Goal: Task Accomplishment & Management: Use online tool/utility

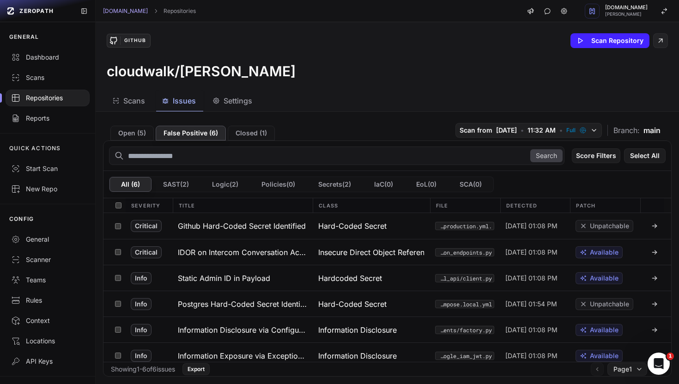
scroll to position [6, 0]
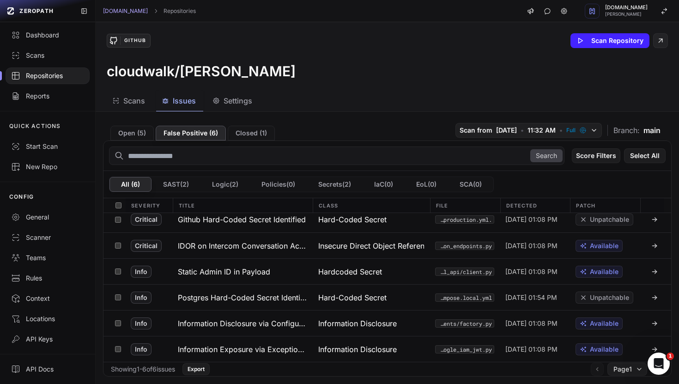
click at [126, 102] on span "Scans" at bounding box center [134, 100] width 22 height 11
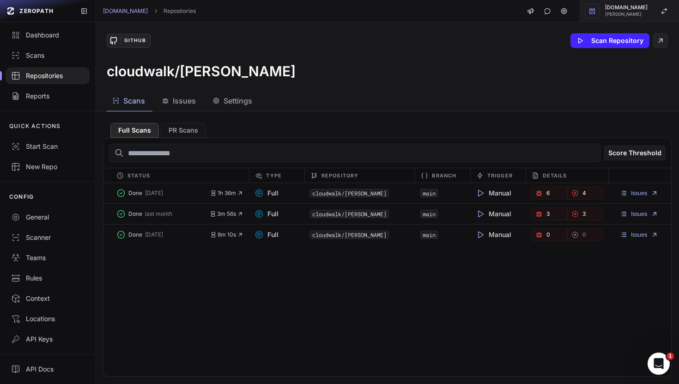
click at [599, 8] on div "button" at bounding box center [591, 11] width 15 height 15
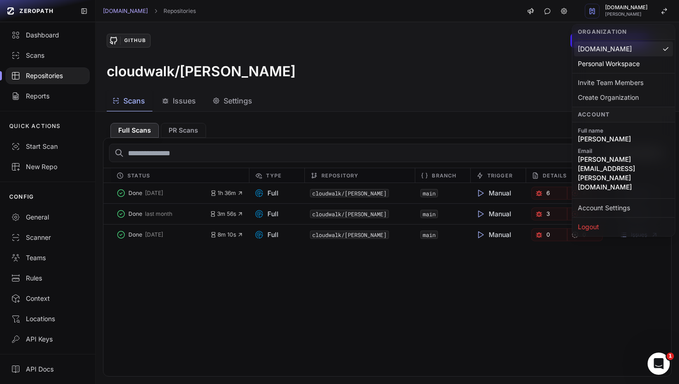
click at [393, 85] on div "GitHub Scan Repository cloudwalk/valerio" at bounding box center [387, 56] width 583 height 68
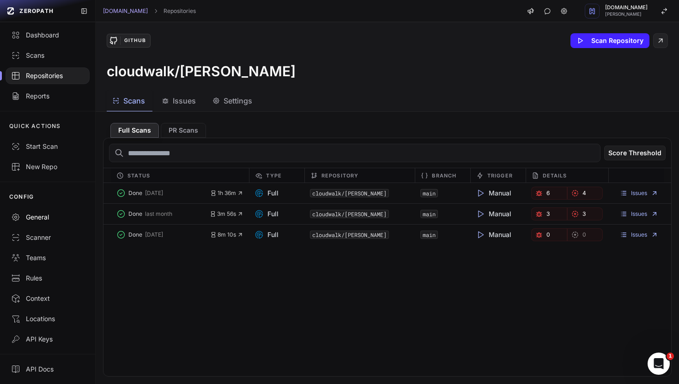
click at [28, 220] on div "General" at bounding box center [47, 216] width 73 height 9
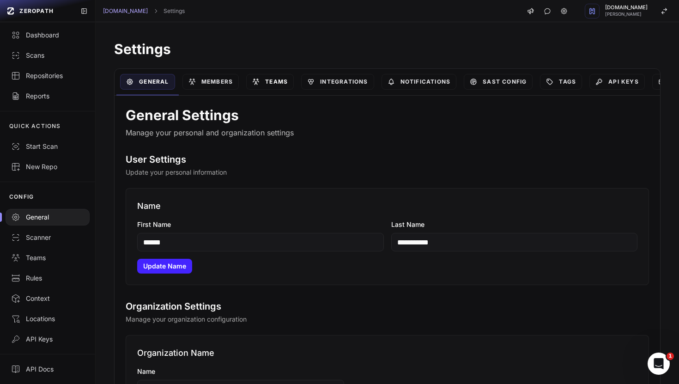
scroll to position [0, 49]
click at [31, 296] on div "Context" at bounding box center [47, 298] width 73 height 9
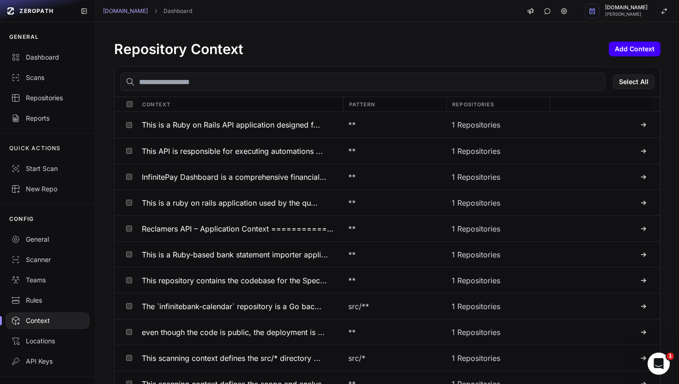
click at [637, 47] on button "Add Context" at bounding box center [634, 49] width 52 height 15
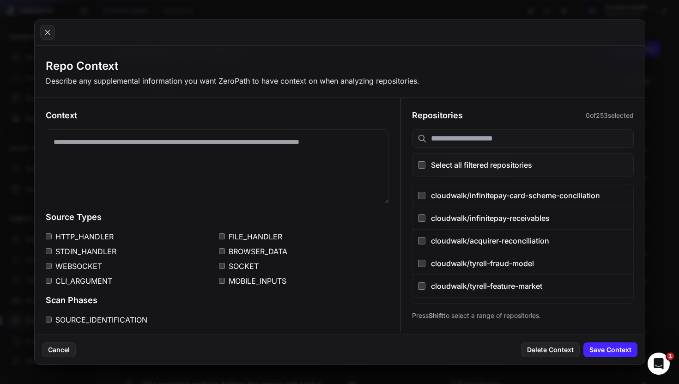
click at [440, 135] on input "text" at bounding box center [522, 138] width 221 height 18
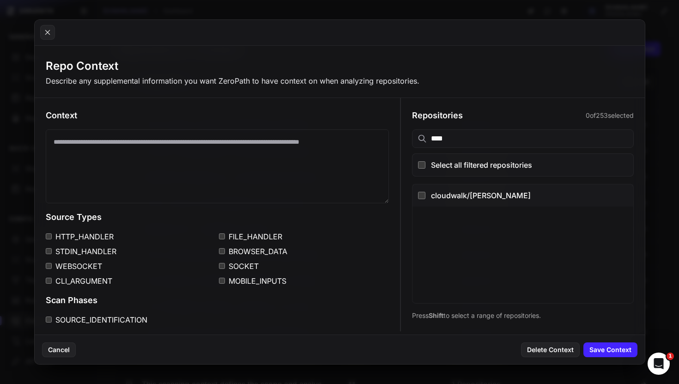
type input "****"
click at [419, 194] on button "cloudwalk/[PERSON_NAME]" at bounding box center [522, 195] width 220 height 22
click at [386, 225] on div "Context Source Types HTTP_HANDLER FILE_HANDLER STDIN_HANDLER BROWSER_DATA WEBSO…" at bounding box center [218, 277] width 366 height 358
click at [262, 153] on textarea at bounding box center [217, 166] width 343 height 74
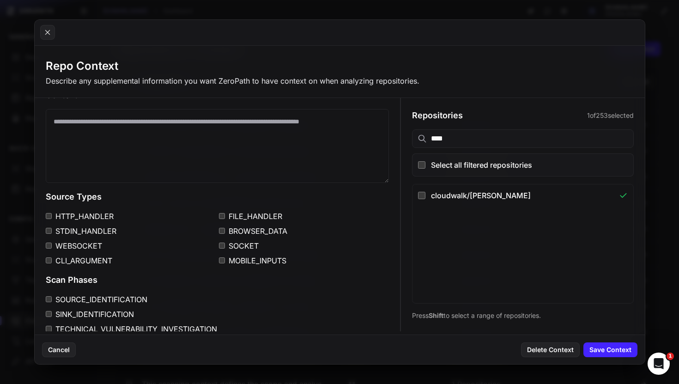
scroll to position [16, 0]
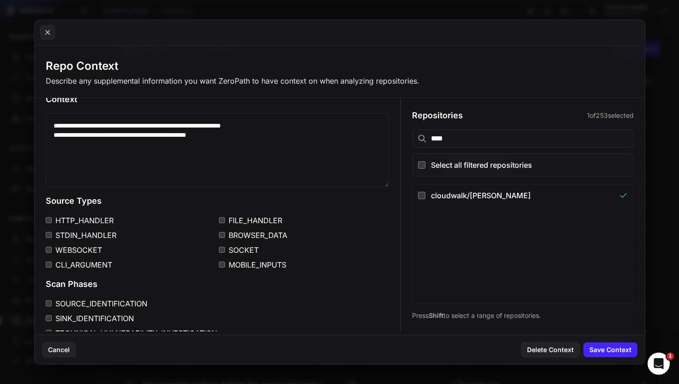
click at [397, 98] on div "**********" at bounding box center [218, 261] width 366 height 358
click at [179, 134] on textarea "**********" at bounding box center [217, 150] width 343 height 74
click at [300, 92] on div "Repo Context Describe any supplemental information you want ZeroPath to have co…" at bounding box center [340, 73] width 610 height 50
click at [283, 134] on textarea "**********" at bounding box center [217, 150] width 343 height 74
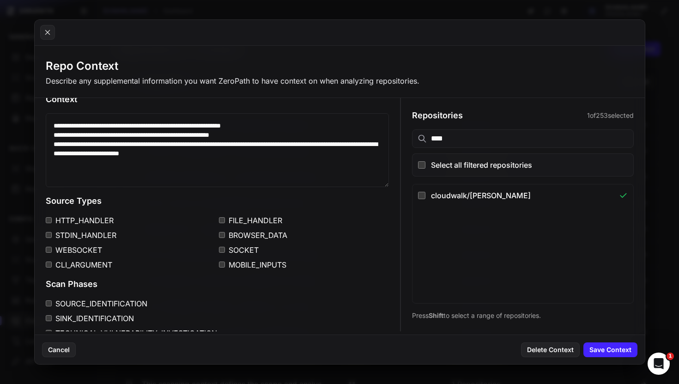
click at [124, 154] on textarea "**********" at bounding box center [217, 150] width 343 height 74
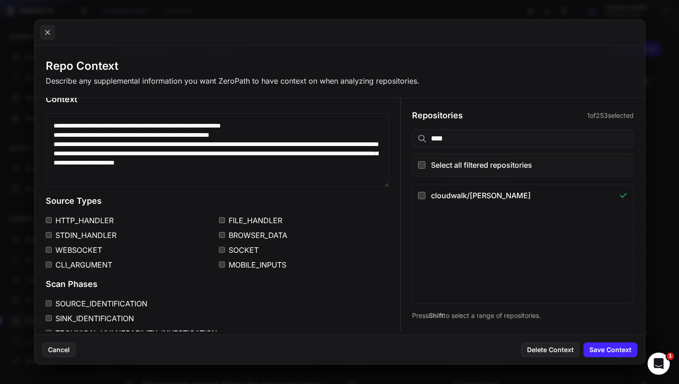
type textarea "**********"
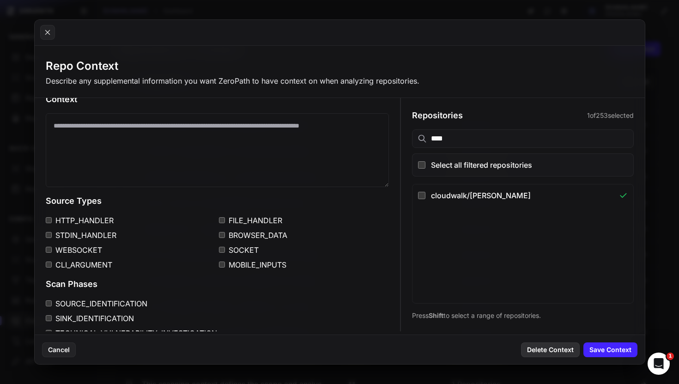
click at [533, 353] on button "Delete Context" at bounding box center [550, 349] width 59 height 15
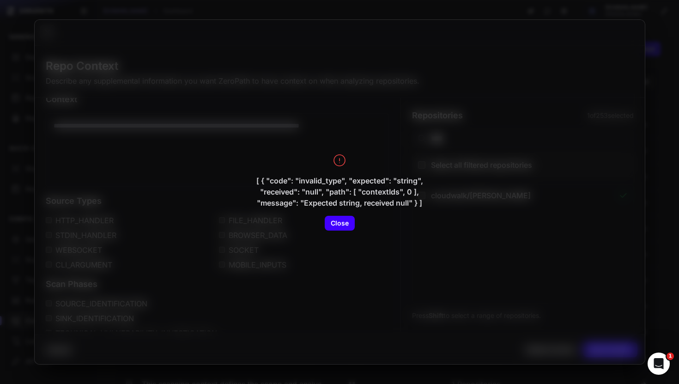
click at [345, 228] on button "Close" at bounding box center [339, 223] width 30 height 15
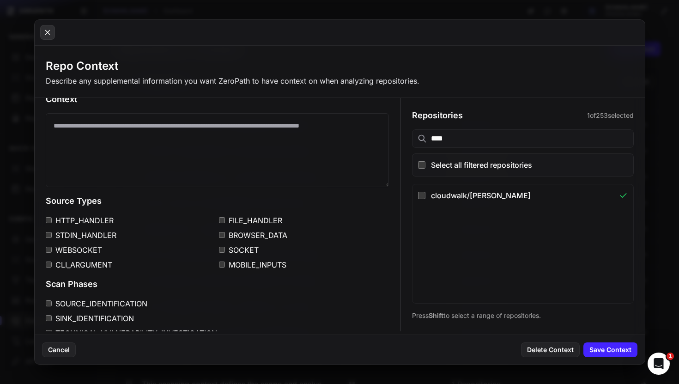
click at [52, 34] on button at bounding box center [47, 32] width 15 height 15
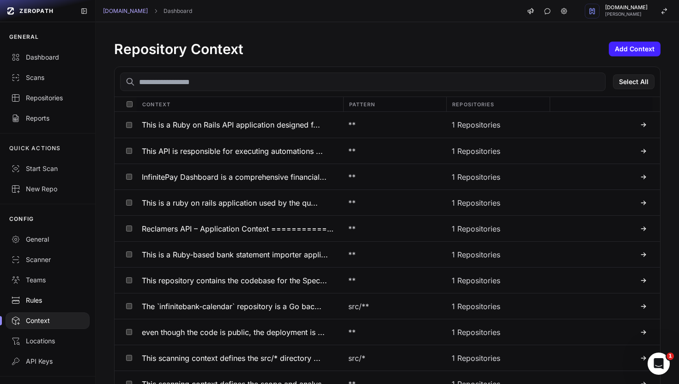
click at [37, 303] on div "Rules" at bounding box center [47, 299] width 73 height 9
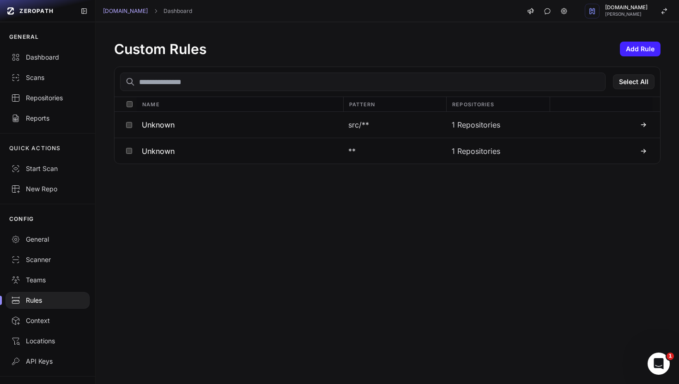
click at [361, 83] on input "text" at bounding box center [362, 81] width 485 height 18
click at [35, 99] on div "Repositories" at bounding box center [47, 97] width 73 height 9
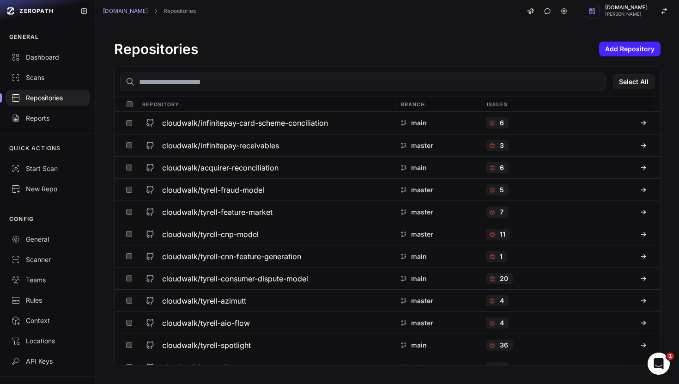
click at [201, 87] on input "text" at bounding box center [362, 81] width 485 height 18
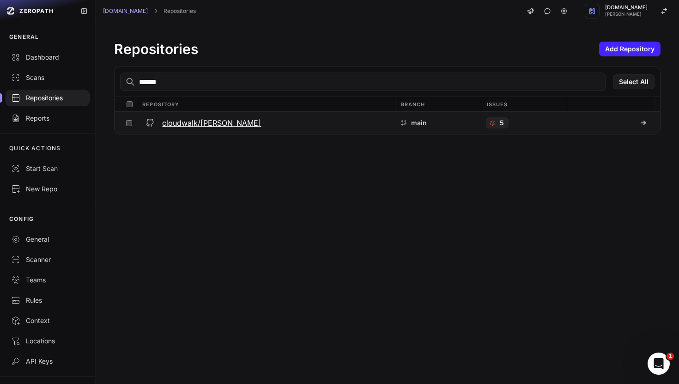
type input "******"
click at [184, 122] on h3 "cloudwalk/[PERSON_NAME]" at bounding box center [211, 122] width 99 height 11
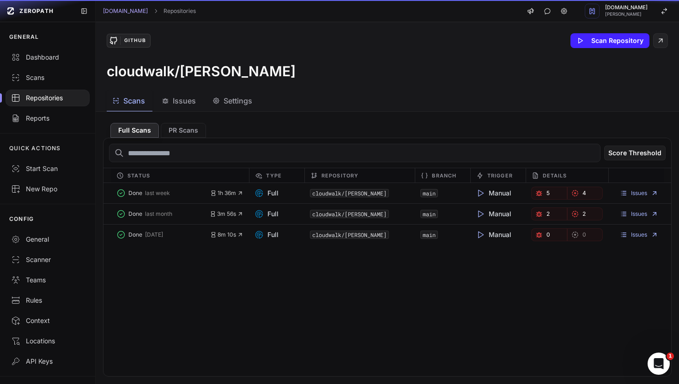
click at [169, 100] on div "Issues" at bounding box center [179, 100] width 34 height 11
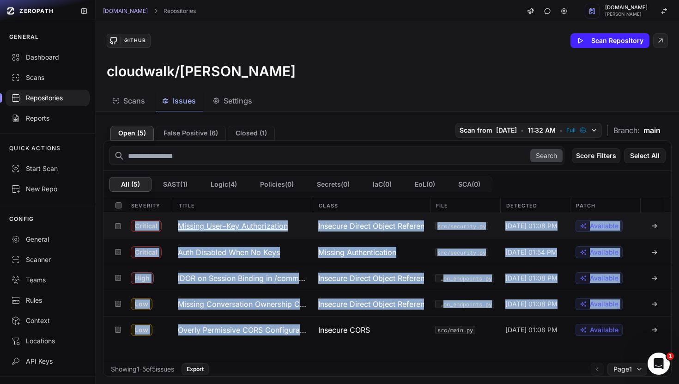
drag, startPoint x: 292, startPoint y: 355, endPoint x: 119, endPoint y: 222, distance: 218.5
click at [119, 222] on div "Critical Missing User–Key Authorization Insecure Direct Object Reference (IDOR)…" at bounding box center [386, 287] width 567 height 149
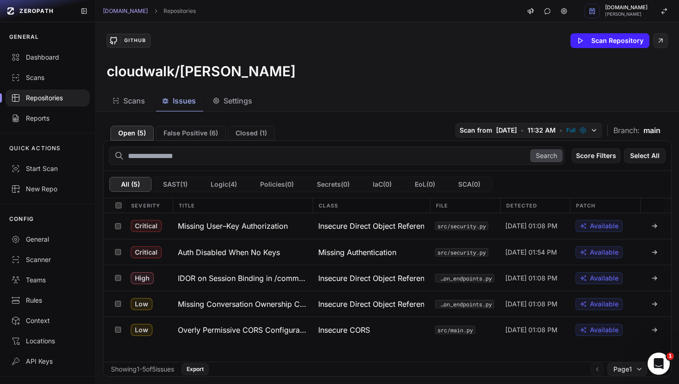
click at [324, 352] on div "Critical Missing User–Key Authorization Insecure Direct Object Reference (IDOR)…" at bounding box center [386, 287] width 567 height 149
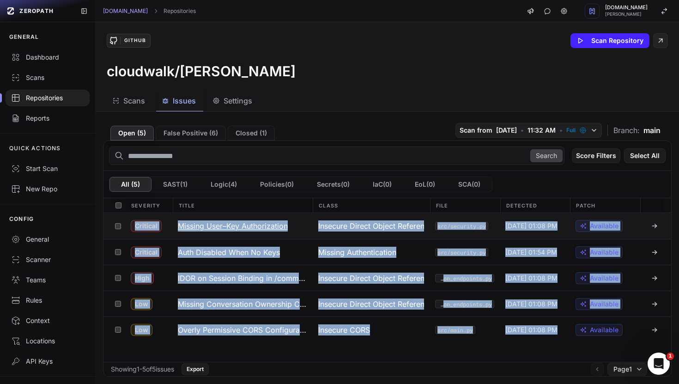
drag, startPoint x: 541, startPoint y: 354, endPoint x: 114, endPoint y: 218, distance: 447.9
click at [114, 218] on div "Critical Missing User–Key Authorization Insecure Direct Object Reference (IDOR)…" at bounding box center [386, 287] width 567 height 149
copy div "Critical Missing User–Key Authorization Insecure Direct Object Reference (IDOR)…"
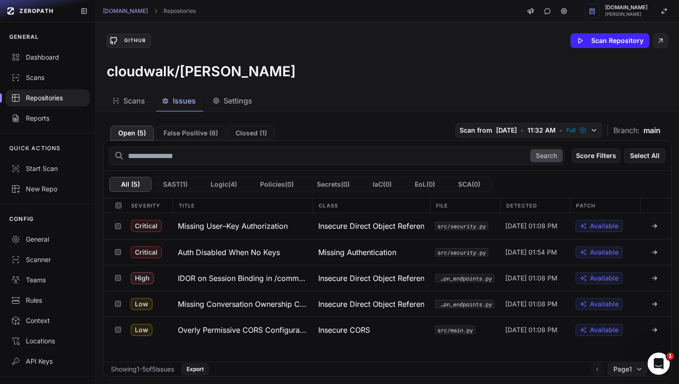
click at [380, 90] on div "Scans Issues Settings" at bounding box center [376, 100] width 561 height 21
click at [29, 320] on div "Context" at bounding box center [47, 320] width 73 height 9
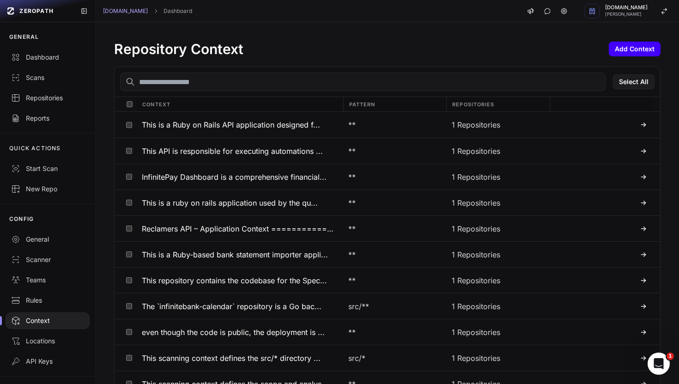
click at [629, 46] on button "Add Context" at bounding box center [634, 49] width 52 height 15
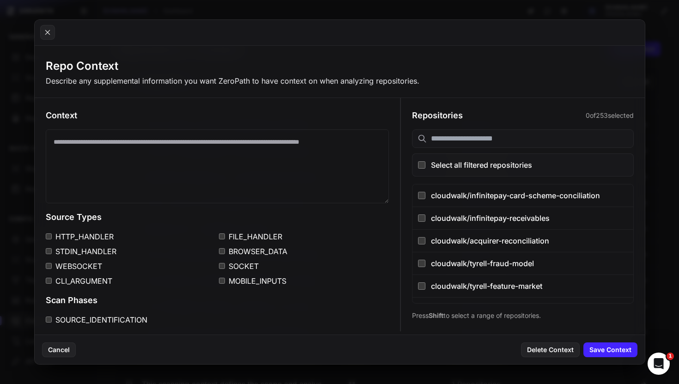
click at [192, 154] on textarea at bounding box center [217, 166] width 343 height 74
paste textarea "**********"
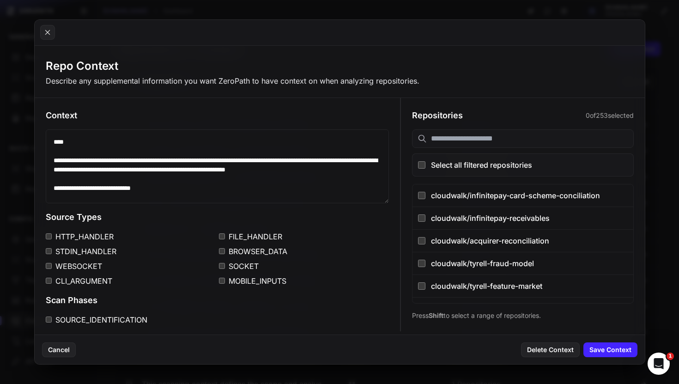
drag, startPoint x: 177, startPoint y: 189, endPoint x: 40, endPoint y: 137, distance: 146.5
click at [40, 137] on div "Context Source Types HTTP_HANDLER FILE_HANDLER STDIN_HANDLER BROWSER_DATA WEBSO…" at bounding box center [218, 277] width 366 height 358
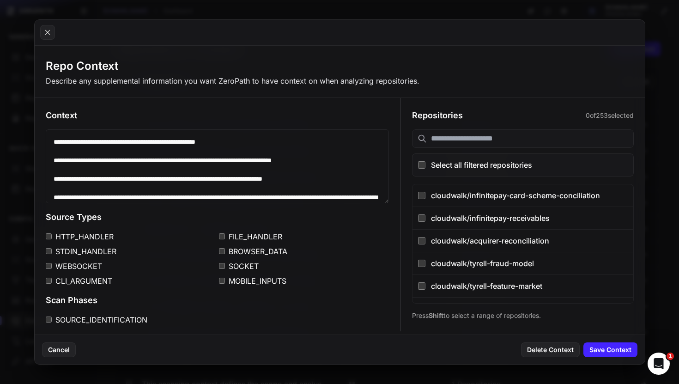
drag, startPoint x: 58, startPoint y: 172, endPoint x: 51, endPoint y: 159, distance: 14.4
click at [51, 159] on textarea at bounding box center [217, 166] width 343 height 74
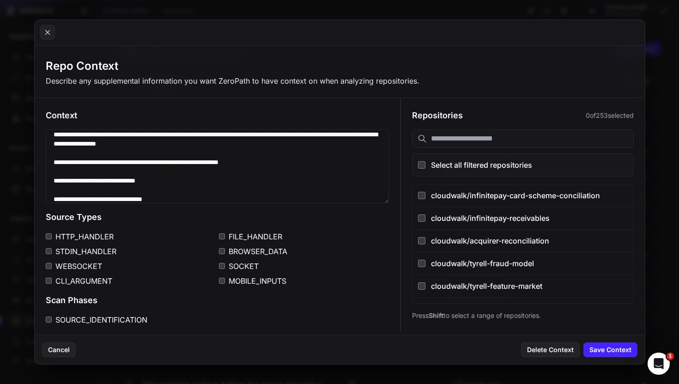
scroll to position [118, 0]
click at [147, 146] on textarea at bounding box center [217, 166] width 343 height 74
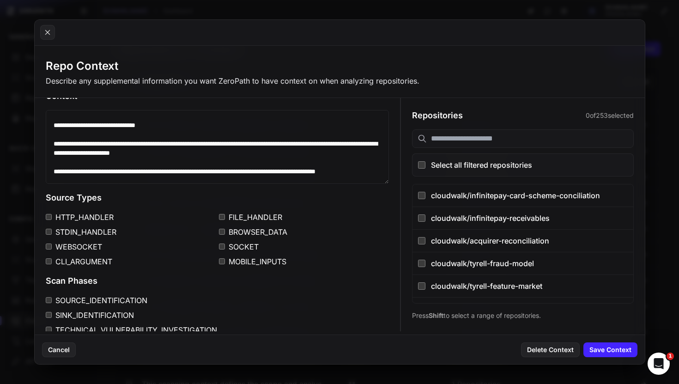
scroll to position [20, 0]
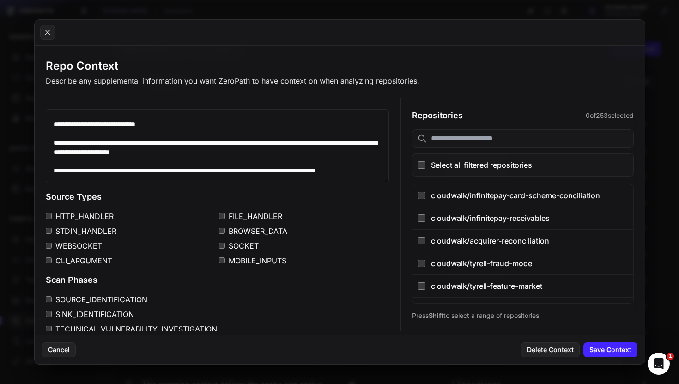
type textarea "**********"
click at [458, 140] on input "text" at bounding box center [522, 138] width 221 height 18
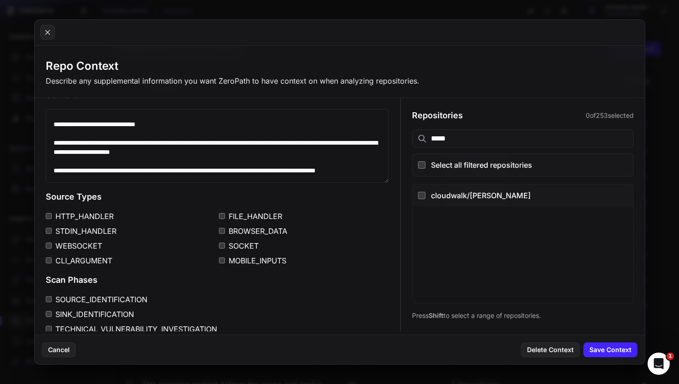
type input "*****"
click at [426, 196] on button "cloudwalk/[PERSON_NAME]" at bounding box center [522, 195] width 220 height 22
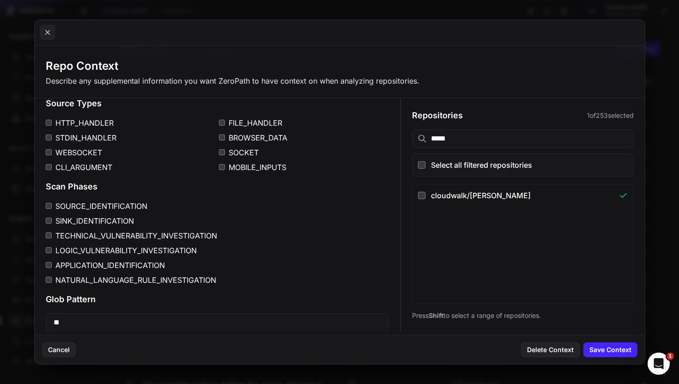
scroll to position [125, 0]
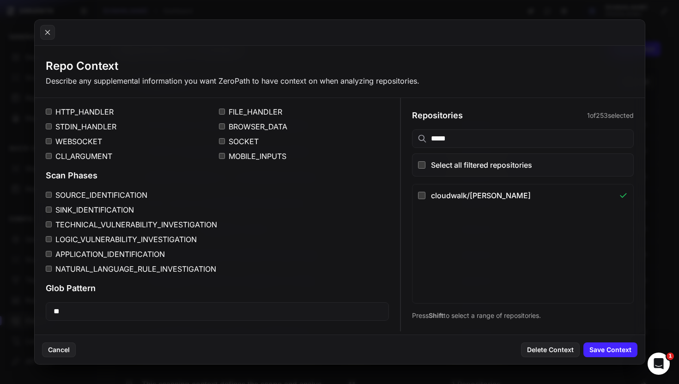
click at [51, 239] on label "LOGIC_VULNERABILITY_INVESTIGATION" at bounding box center [217, 239] width 343 height 11
click at [44, 258] on div "Context Source Types HTTP_HANDLER FILE_HANDLER STDIN_HANDLER BROWSER_DATA WEBSO…" at bounding box center [218, 152] width 366 height 358
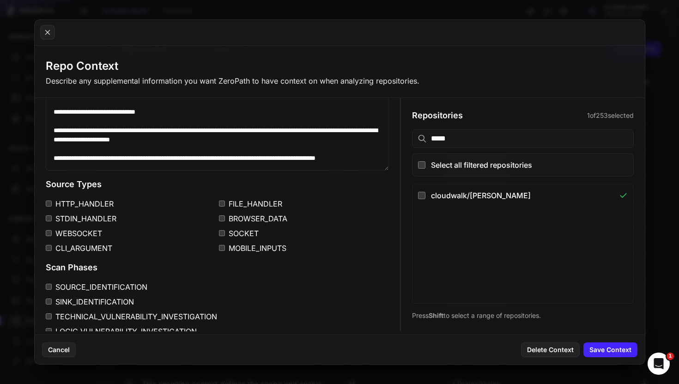
scroll to position [32, 0]
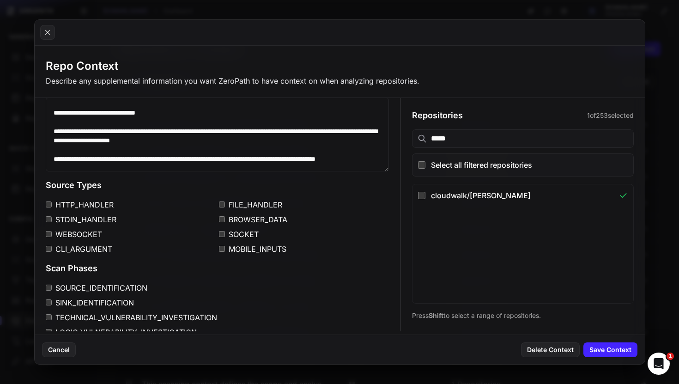
click at [63, 204] on label "HTTP_HANDLER" at bounding box center [131, 204] width 170 height 11
click at [65, 219] on label "STDIN_HANDLER" at bounding box center [131, 219] width 170 height 11
click at [65, 231] on label "WEBSOCKET" at bounding box center [131, 233] width 170 height 11
click at [73, 248] on label "CLI_ARGUMENT" at bounding box center [131, 248] width 170 height 11
click at [75, 249] on label "CLI_ARGUMENT" at bounding box center [131, 248] width 170 height 11
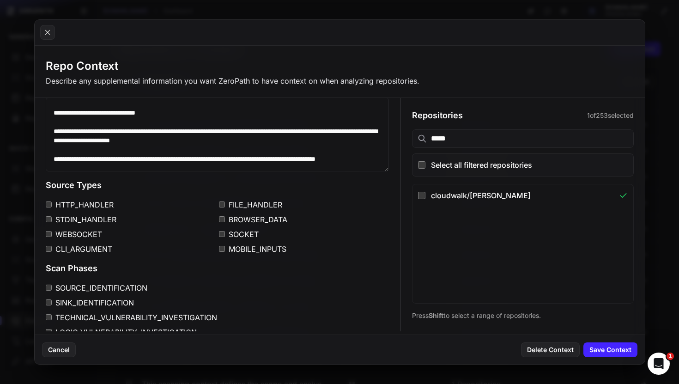
click at [75, 236] on label "WEBSOCKET" at bounding box center [131, 233] width 170 height 11
click at [79, 218] on label "STDIN_HANDLER" at bounding box center [131, 219] width 170 height 11
click at [84, 203] on label "HTTP_HANDLER" at bounding box center [131, 204] width 170 height 11
click at [605, 346] on button "Save Context" at bounding box center [610, 349] width 54 height 15
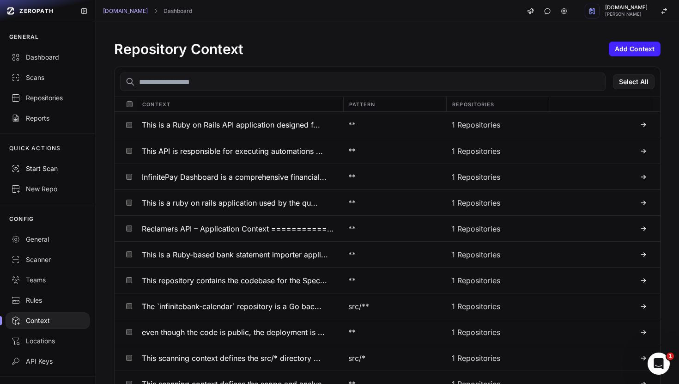
click at [32, 170] on div "Start Scan" at bounding box center [47, 168] width 73 height 9
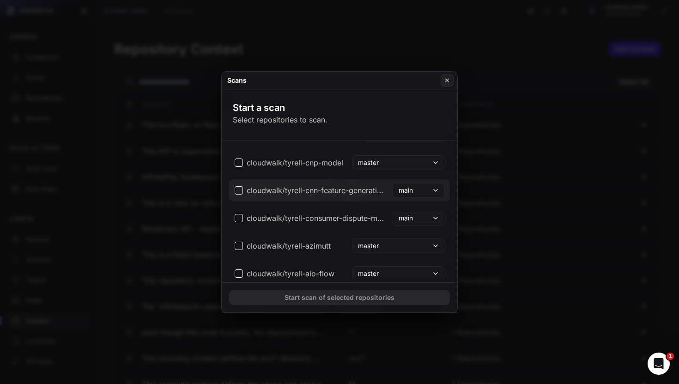
scroll to position [0, 0]
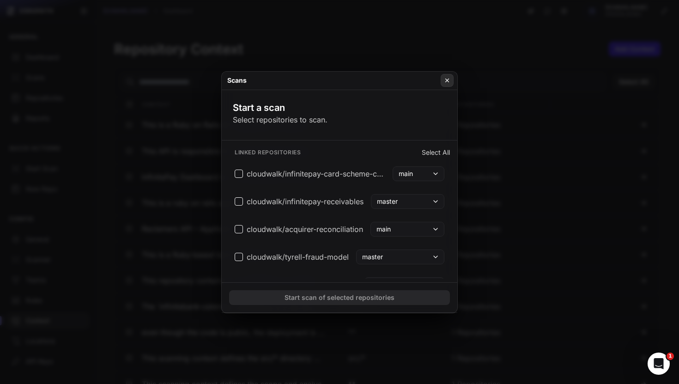
click at [445, 79] on icon at bounding box center [447, 80] width 6 height 7
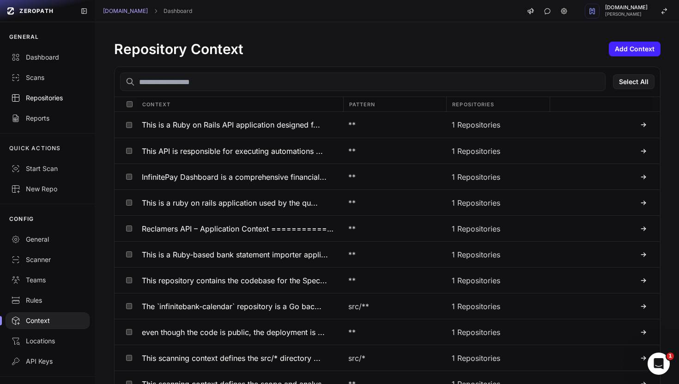
click at [36, 101] on div "Repositories" at bounding box center [47, 97] width 73 height 9
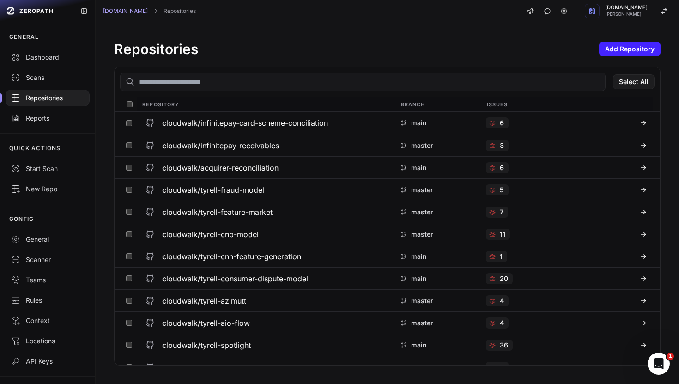
click at [294, 74] on input "text" at bounding box center [362, 81] width 485 height 18
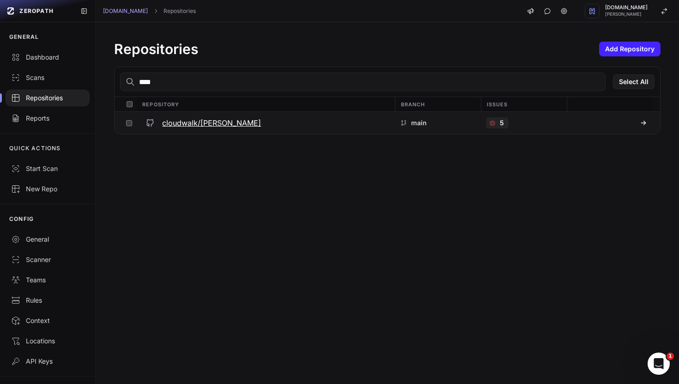
type input "****"
click at [193, 123] on h3 "cloudwalk/[PERSON_NAME]" at bounding box center [211, 122] width 99 height 11
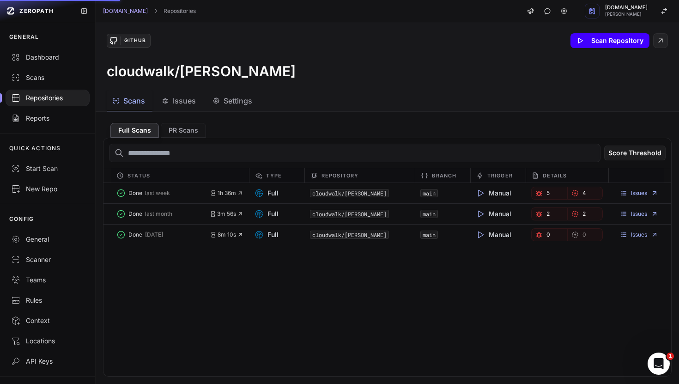
click at [597, 43] on button "Scan Repository" at bounding box center [609, 40] width 79 height 15
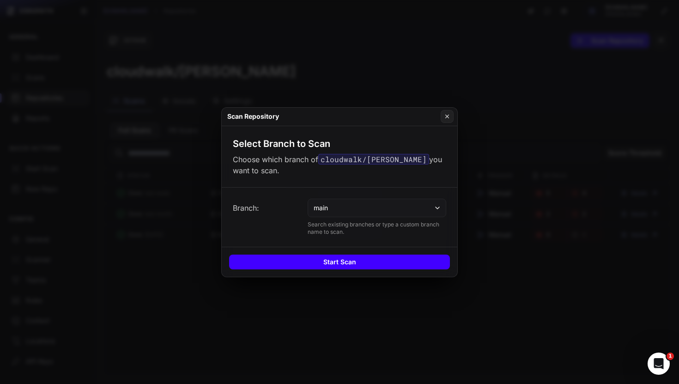
click at [367, 261] on button "Start Scan" at bounding box center [339, 261] width 221 height 15
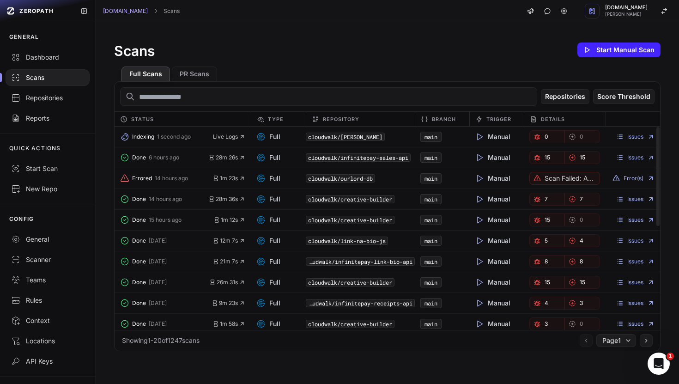
click at [286, 94] on input "text" at bounding box center [328, 96] width 417 height 18
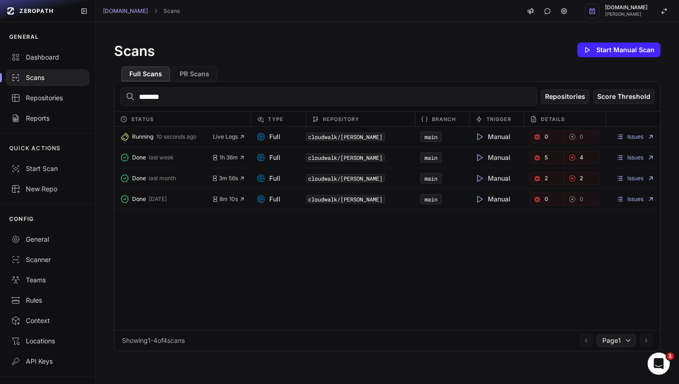
type input "*******"
click at [495, 309] on div "Running 10 seconds ago Live Logs Full cloudwalk/valerio main Manual 0 0 Issues …" at bounding box center [386, 227] width 545 height 203
click at [309, 54] on div "Scans Start Manual Scan" at bounding box center [387, 50] width 546 height 18
click at [311, 294] on div "Running 8 minutes ago Live Logs Full cloudwalk/valerio main Manual 0 0 Issues D…" at bounding box center [386, 227] width 545 height 203
click at [236, 137] on span "Live Logs" at bounding box center [229, 136] width 32 height 7
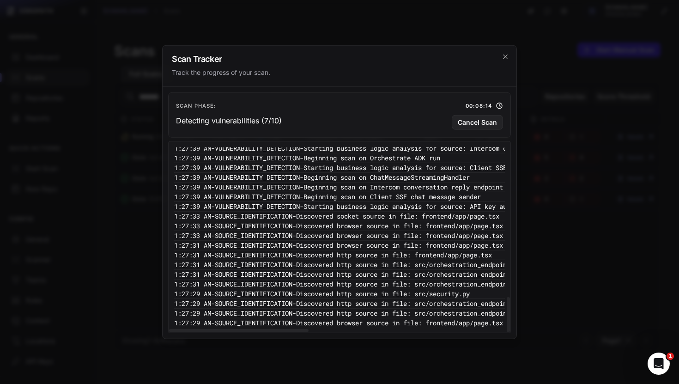
scroll to position [789, 0]
